Goal: Find contact information: Find contact information

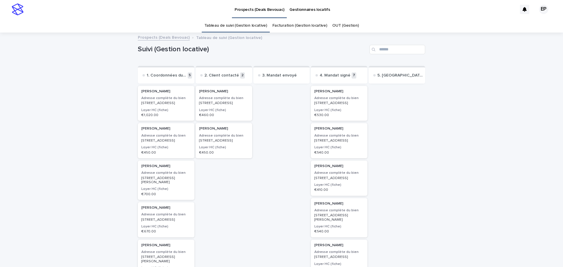
click at [320, 180] on p "[STREET_ADDRESS]" at bounding box center [339, 178] width 50 height 4
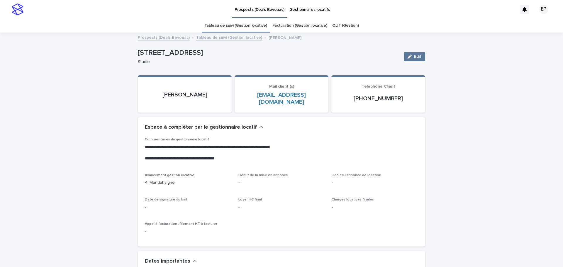
drag, startPoint x: 165, startPoint y: 90, endPoint x: 209, endPoint y: 91, distance: 44.0
click at [209, 91] on p "[PERSON_NAME]" at bounding box center [185, 94] width 80 height 7
copy p "[PERSON_NAME]"
drag, startPoint x: 237, startPoint y: 95, endPoint x: 318, endPoint y: 95, distance: 81.2
click at [318, 95] on section "Mail client (s) [EMAIL_ADDRESS][DOMAIN_NAME]" at bounding box center [282, 93] width 94 height 37
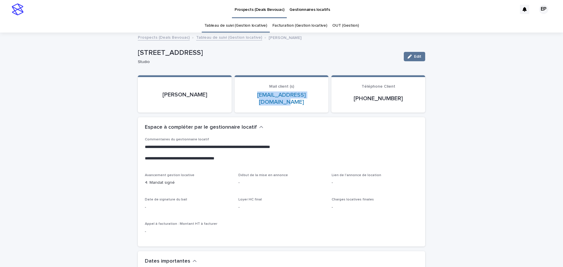
copy link "[EMAIL_ADDRESS][DOMAIN_NAME]"
drag, startPoint x: 357, startPoint y: 95, endPoint x: 399, endPoint y: 95, distance: 41.9
click at [399, 95] on p "[PHONE_NUMBER]" at bounding box center [378, 98] width 80 height 7
copy p "[PHONE_NUMBER]"
drag, startPoint x: 137, startPoint y: 52, endPoint x: 277, endPoint y: 51, distance: 140.4
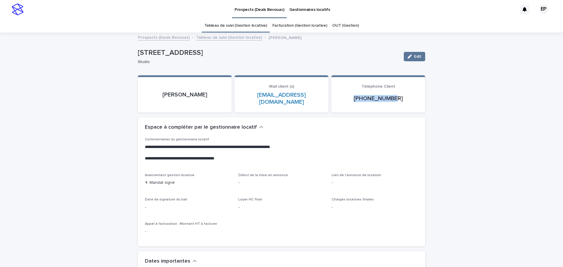
click at [277, 51] on p "[STREET_ADDRESS]" at bounding box center [268, 53] width 261 height 9
copy p "[STREET_ADDRESS]"
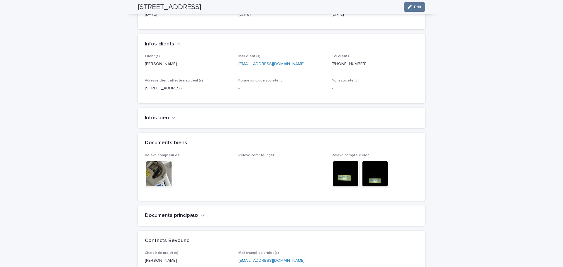
scroll to position [293, 0]
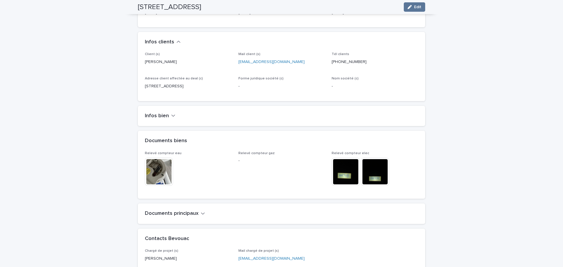
click at [160, 212] on h2 "Documents principaux" at bounding box center [172, 213] width 54 height 6
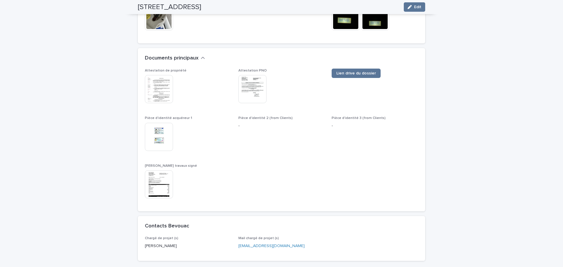
scroll to position [452, 0]
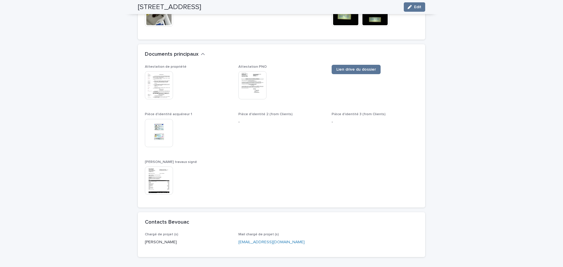
click at [161, 86] on img at bounding box center [159, 85] width 28 height 28
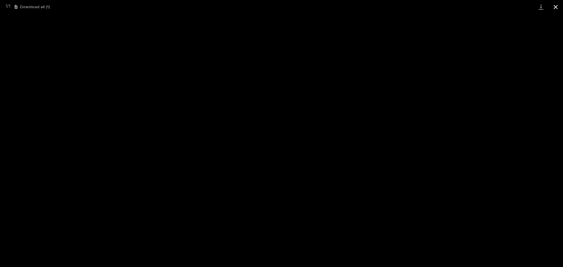
click at [557, 8] on button "Close gallery" at bounding box center [555, 7] width 15 height 14
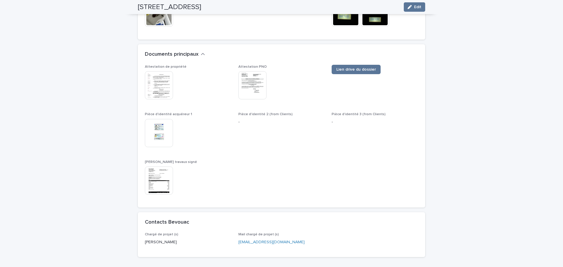
click at [256, 86] on img at bounding box center [252, 85] width 28 height 28
